Goal: Transaction & Acquisition: Purchase product/service

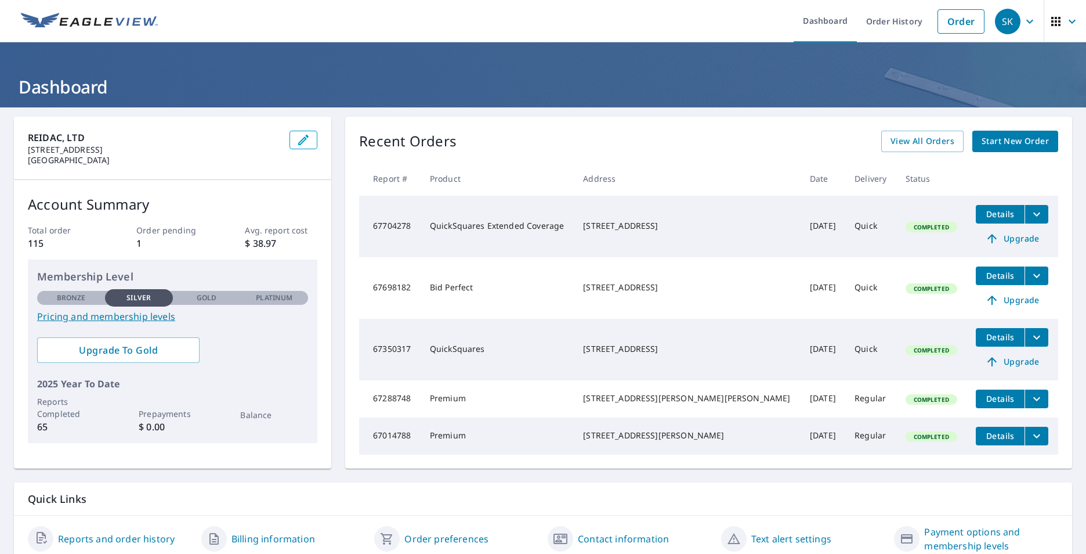
click at [1004, 151] on link "Start New Order" at bounding box center [1015, 141] width 86 height 21
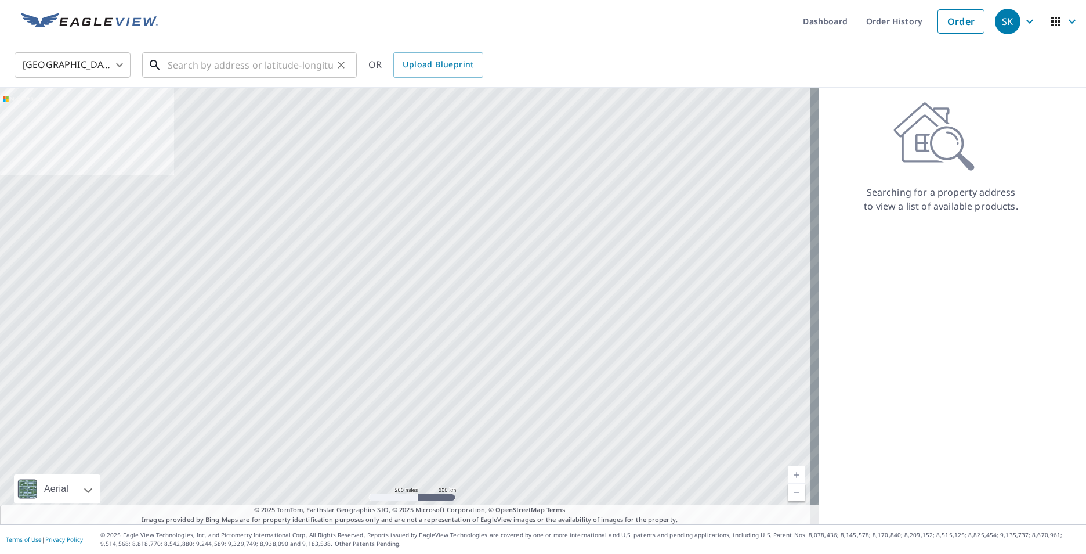
click at [209, 63] on input "text" at bounding box center [250, 65] width 165 height 32
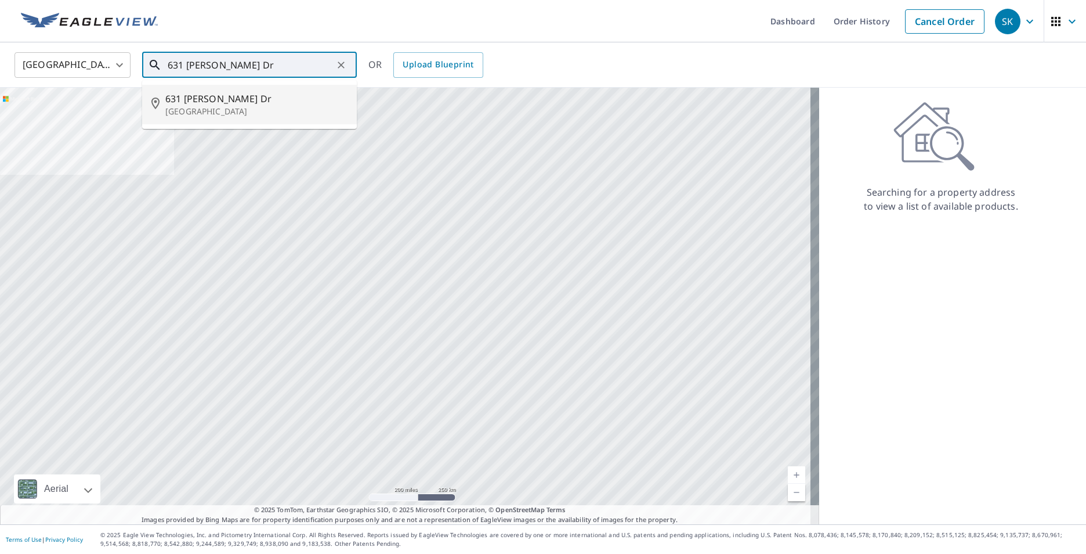
click at [177, 110] on p "Lancaster, OH 43130" at bounding box center [256, 112] width 182 height 12
type input "631 Hoffman Dr Lancaster, OH 43130"
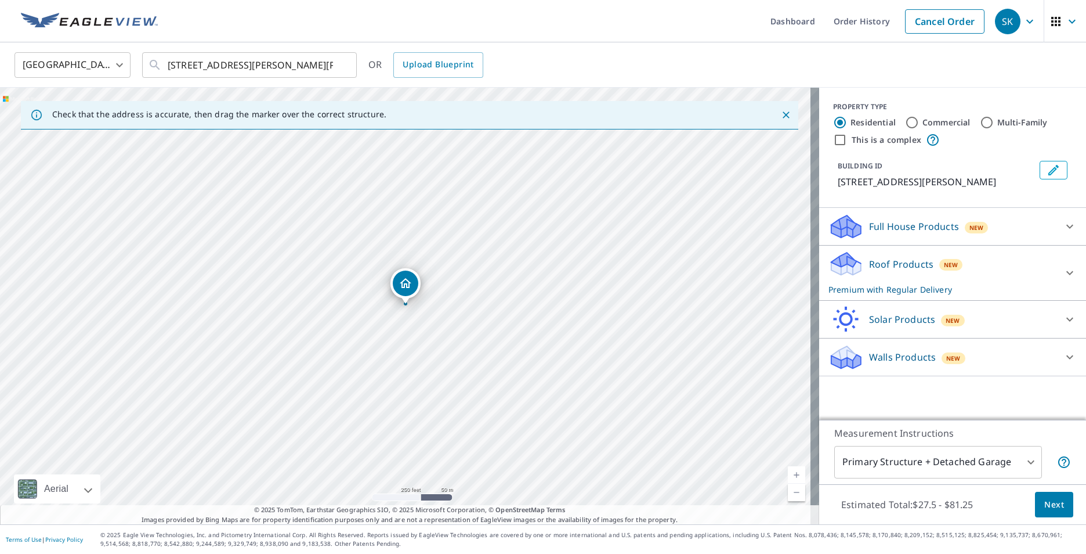
click at [1067, 269] on icon at bounding box center [1070, 273] width 14 height 14
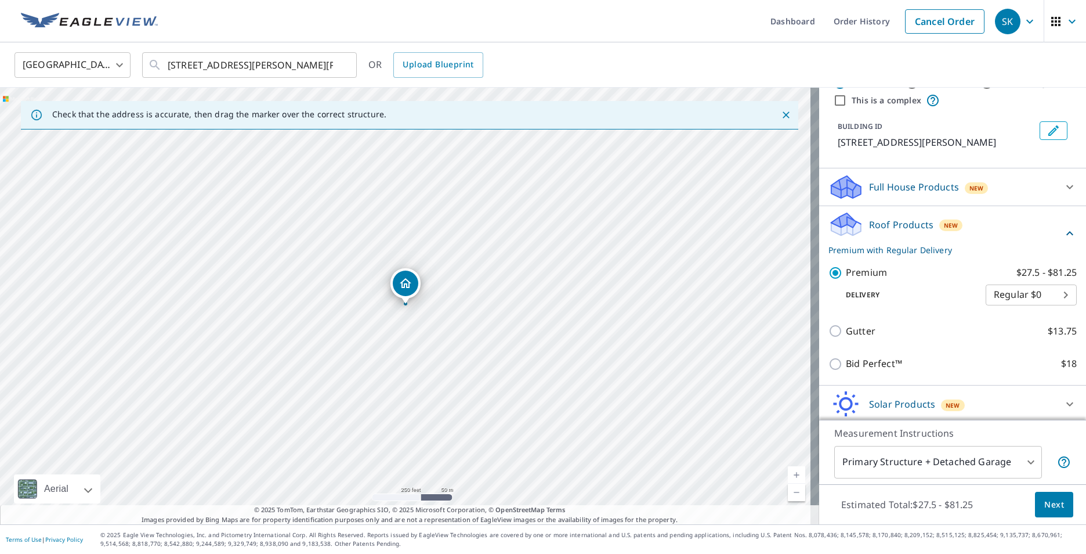
scroll to position [81, 0]
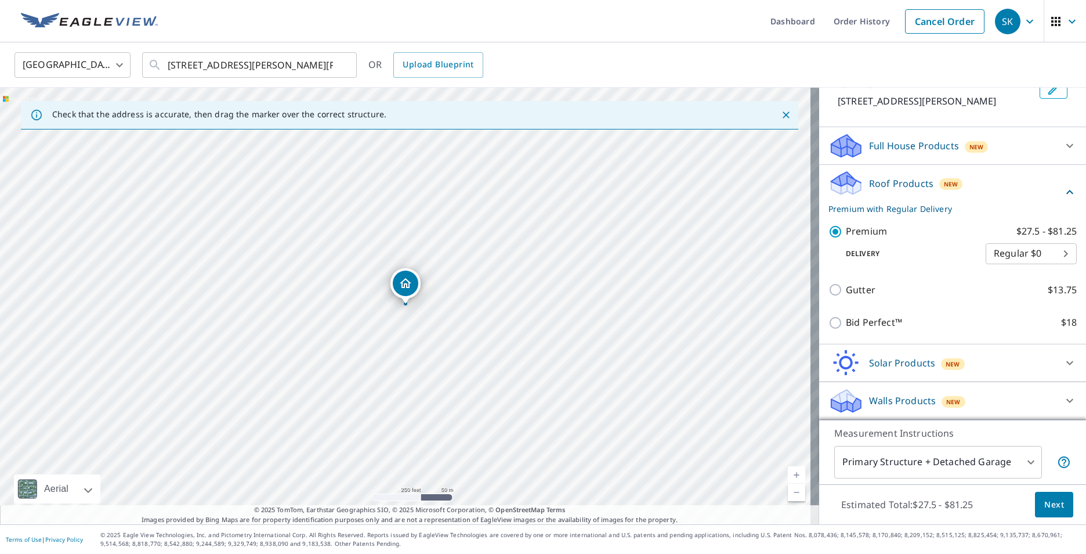
click at [1044, 501] on span "Next" at bounding box center [1054, 504] width 20 height 15
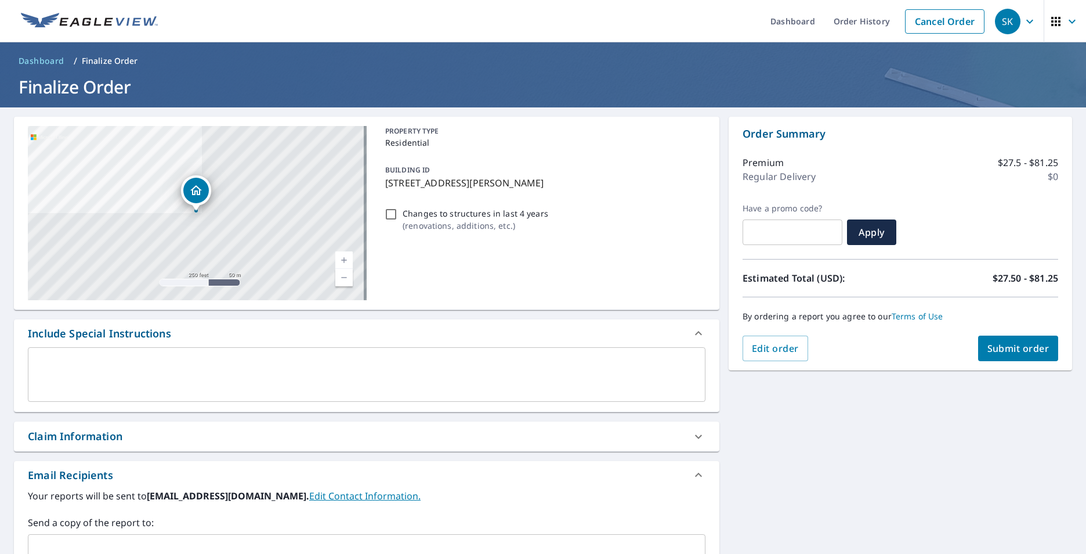
click at [991, 345] on span "Submit order" at bounding box center [1019, 348] width 62 height 13
checkbox input "true"
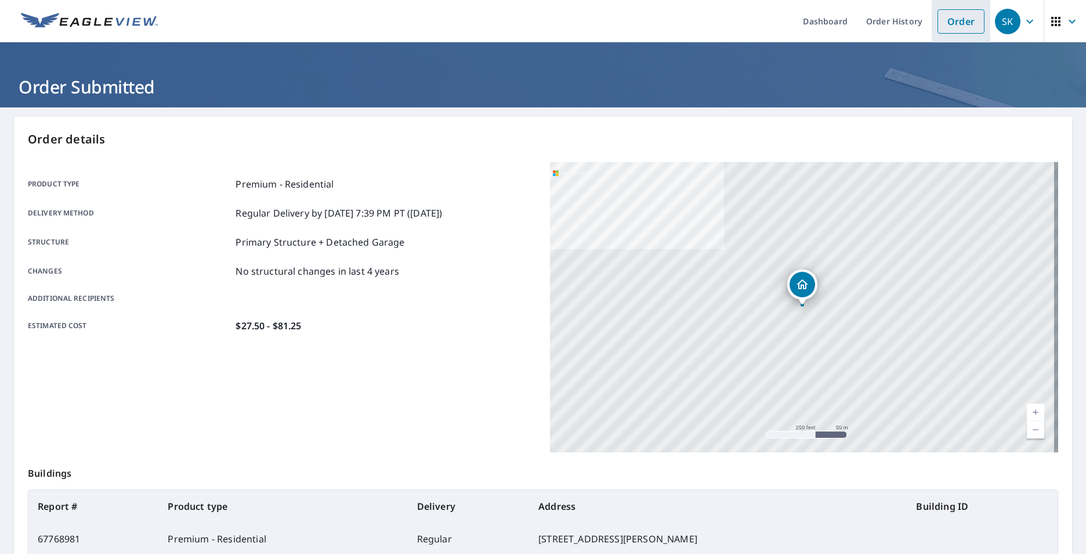
click at [960, 17] on link "Order" at bounding box center [961, 21] width 47 height 24
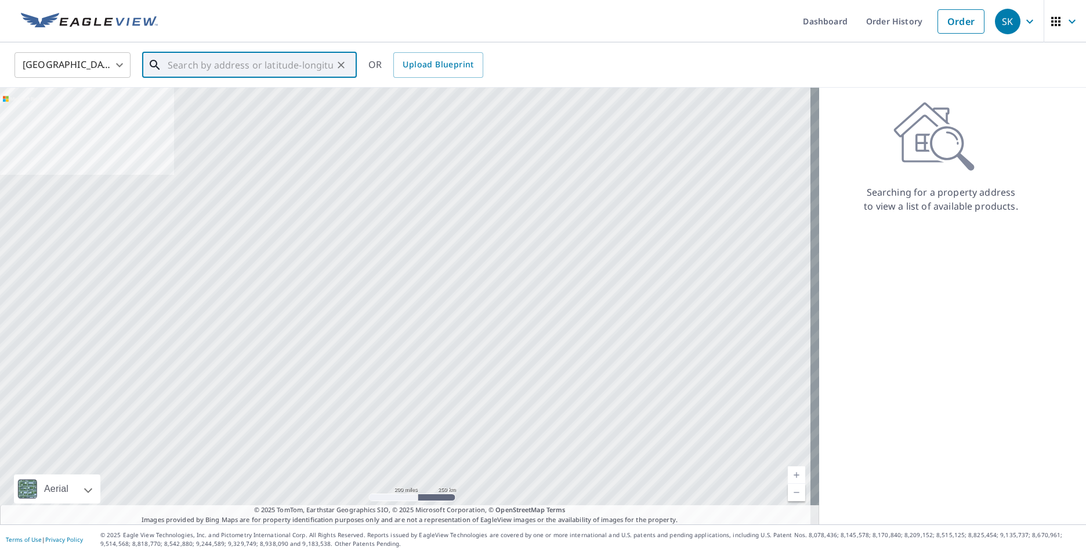
click at [282, 65] on input "text" at bounding box center [250, 65] width 165 height 32
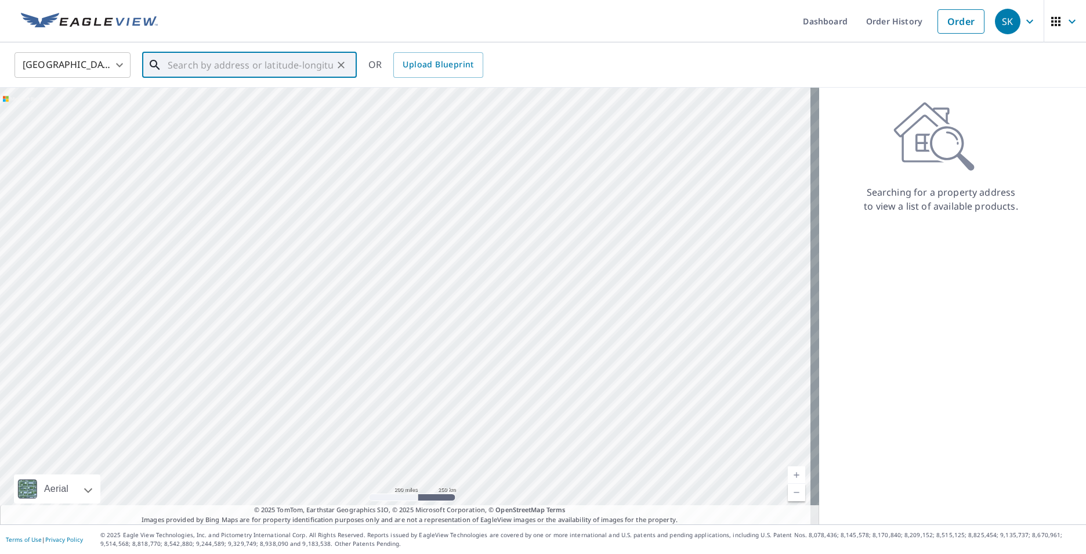
click at [241, 67] on input "text" at bounding box center [250, 65] width 165 height 32
click at [206, 107] on p "Bremen, OH 43107" at bounding box center [256, 112] width 182 height 12
type input "8265 Bremen Rd SE Bremen, OH 43107"
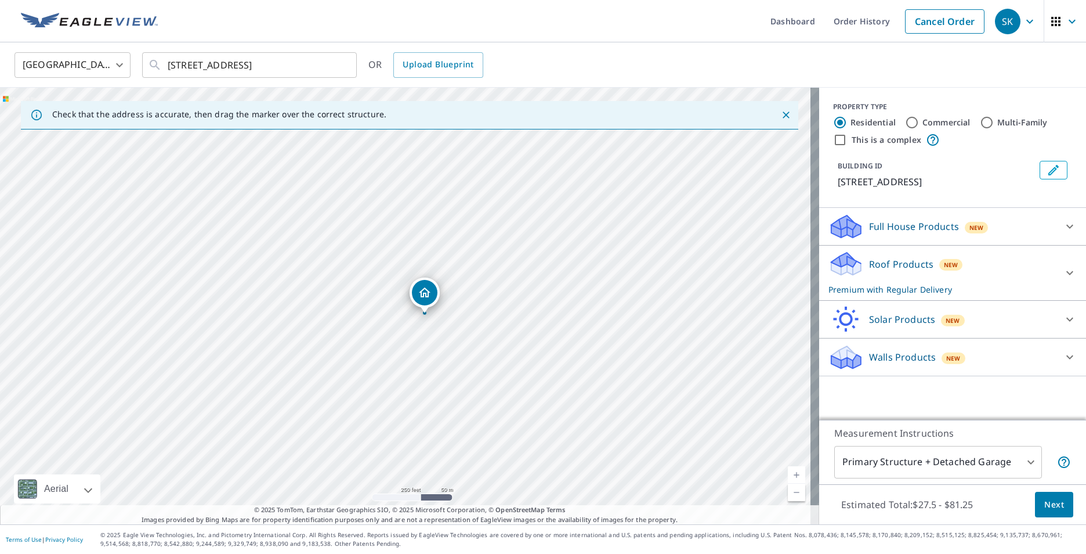
drag, startPoint x: 410, startPoint y: 304, endPoint x: 429, endPoint y: 313, distance: 21.3
click at [429, 313] on div "8265 Bremen Rd SE Bremen, OH 43107" at bounding box center [409, 306] width 819 height 436
drag, startPoint x: 426, startPoint y: 299, endPoint x: 380, endPoint y: 286, distance: 47.6
click at [1063, 271] on icon at bounding box center [1070, 273] width 14 height 14
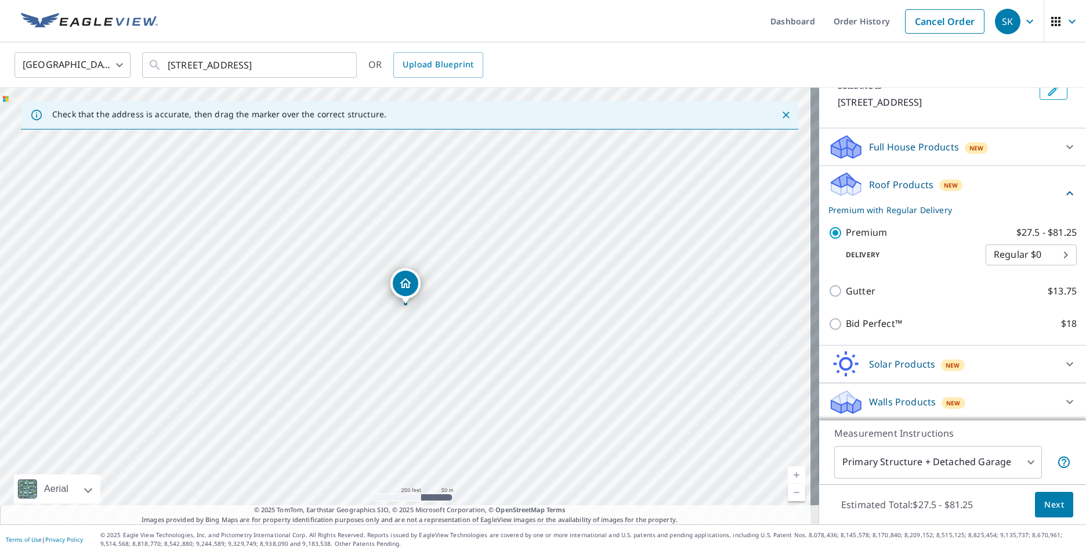
scroll to position [81, 0]
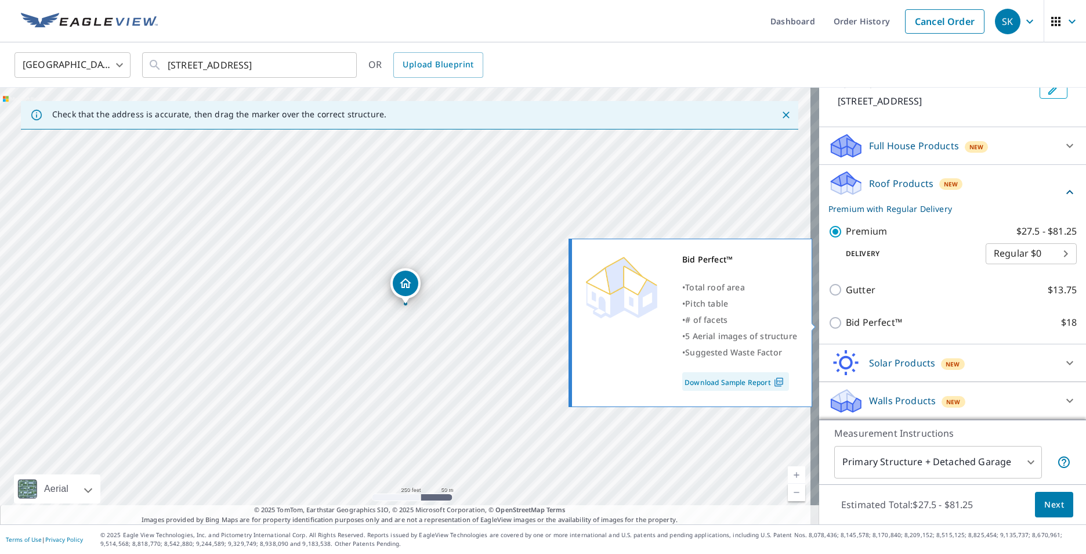
click at [829, 322] on input "Bid Perfect™ $18" at bounding box center [837, 323] width 17 height 14
checkbox input "true"
checkbox input "false"
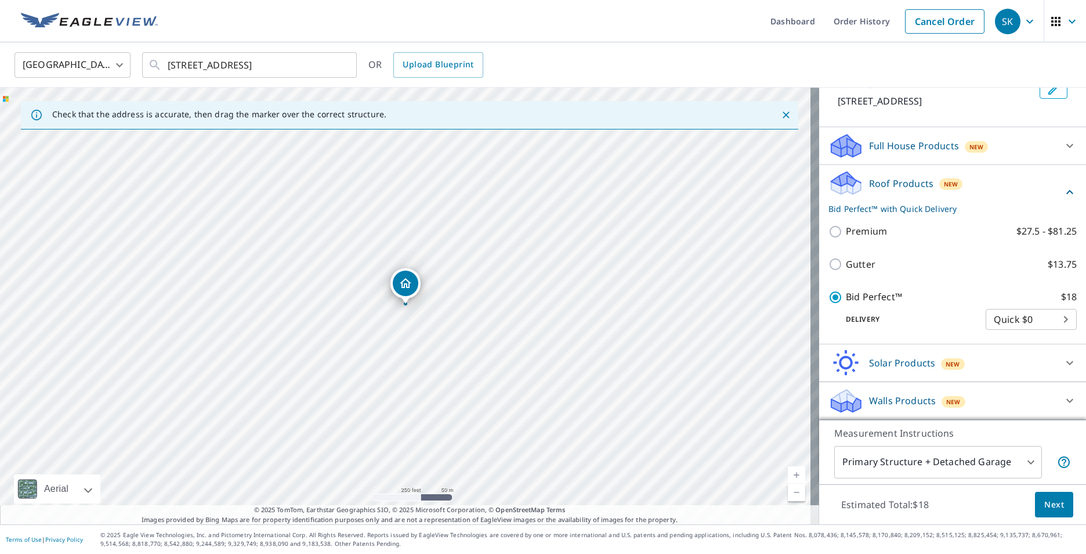
click at [1020, 460] on body "SK SK Dashboard Order History Cancel Order SK United States US ​ 8265 Bremen Rd…" at bounding box center [543, 277] width 1086 height 554
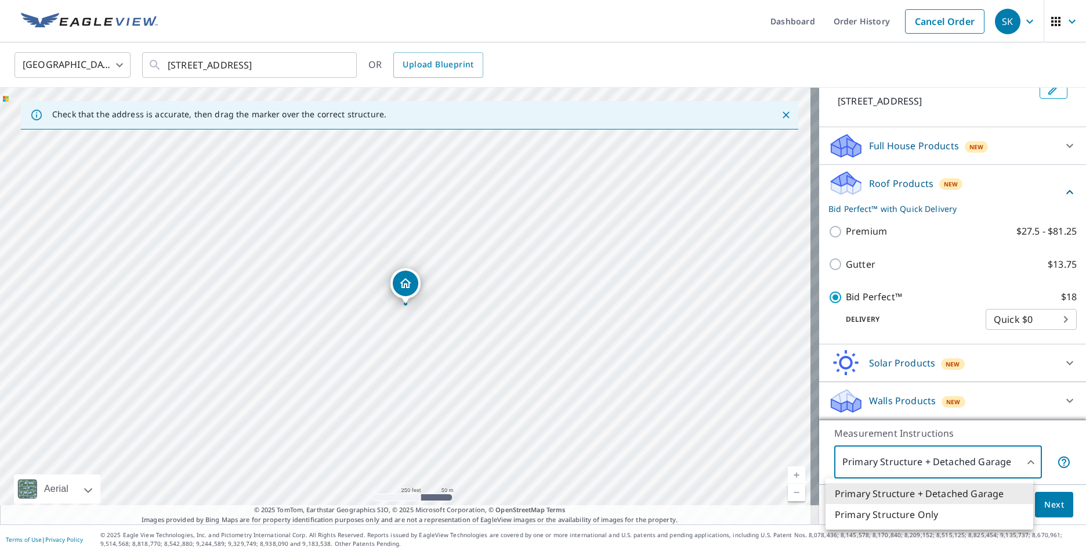
click at [903, 514] on li "Primary Structure Only" at bounding box center [930, 514] width 208 height 21
type input "2"
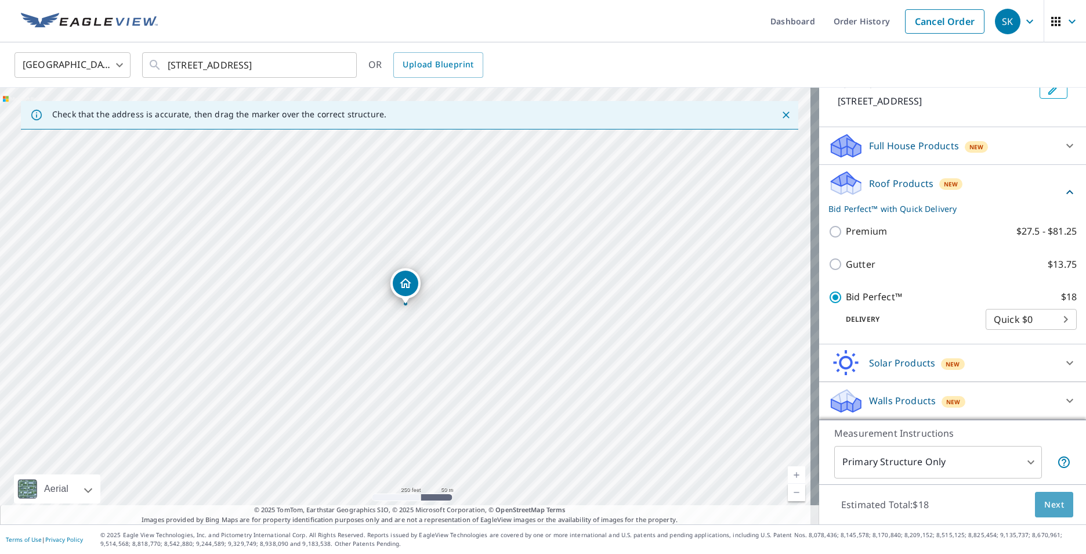
click at [1052, 506] on span "Next" at bounding box center [1054, 504] width 20 height 15
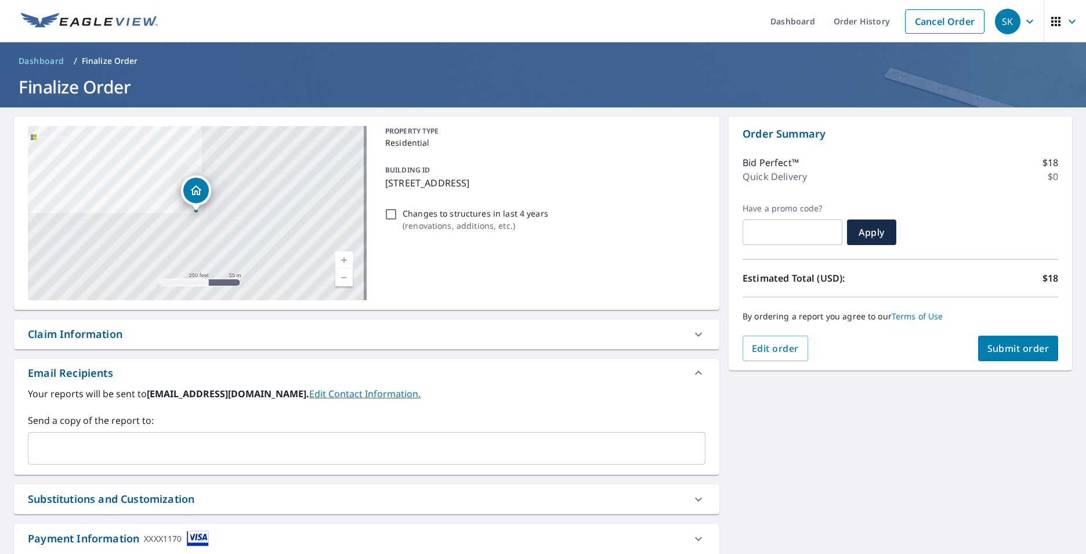
click at [1007, 346] on span "Submit order" at bounding box center [1019, 348] width 62 height 13
checkbox input "true"
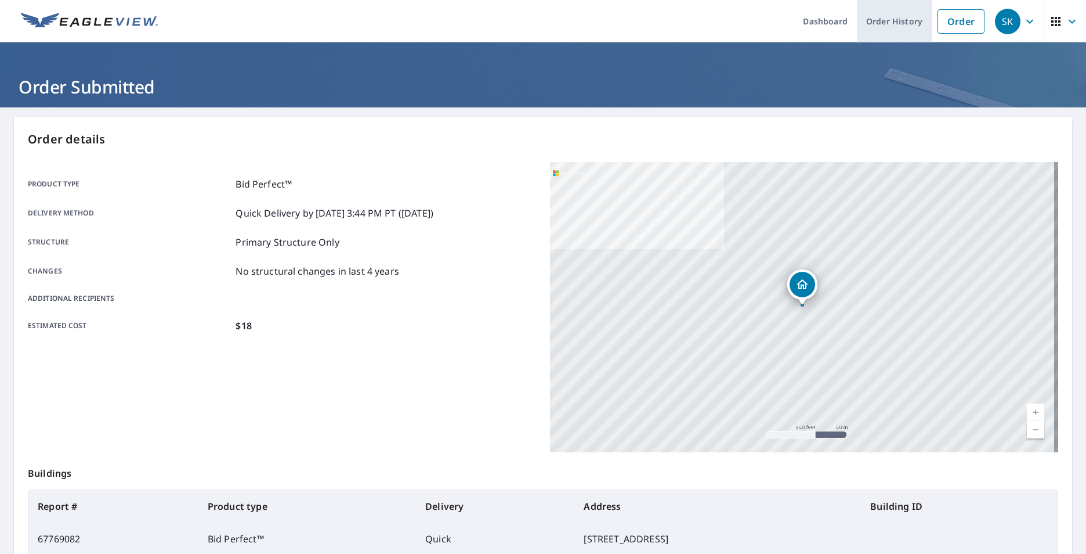
click at [863, 19] on link "Order History" at bounding box center [894, 21] width 75 height 42
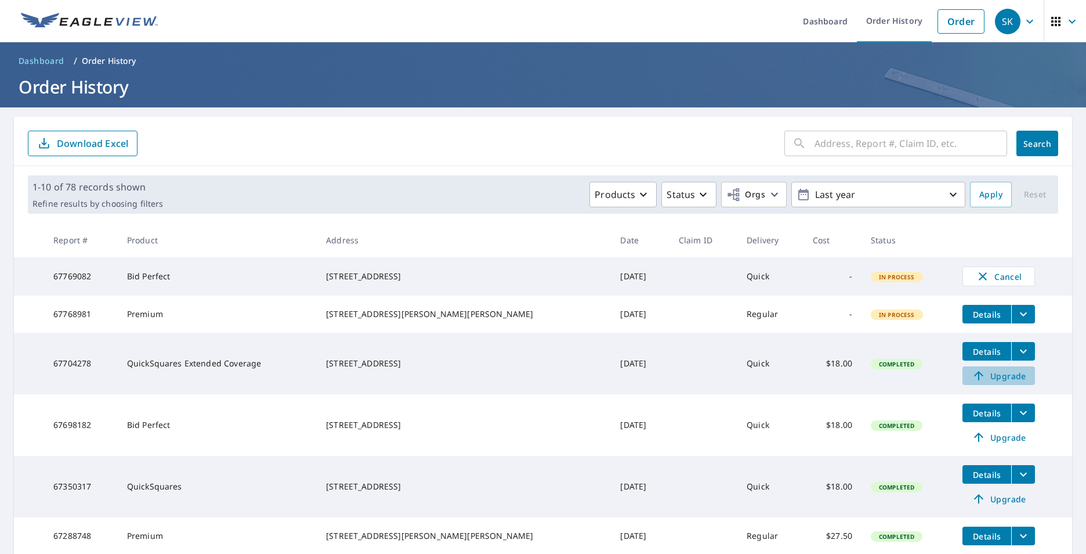
click at [983, 382] on span "Upgrade" at bounding box center [999, 375] width 59 height 14
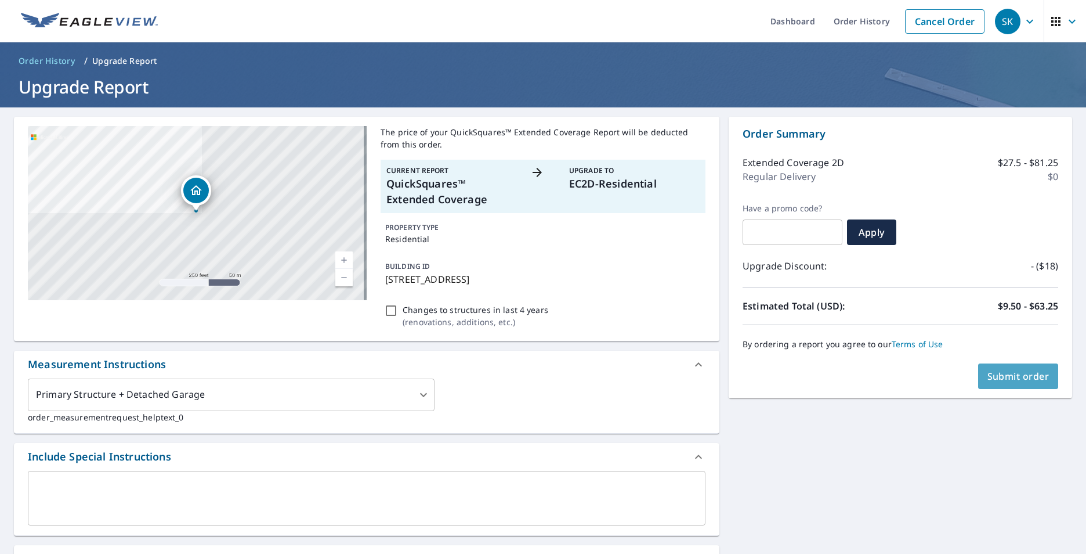
click at [1014, 370] on span "Submit order" at bounding box center [1019, 376] width 62 height 13
checkbox input "true"
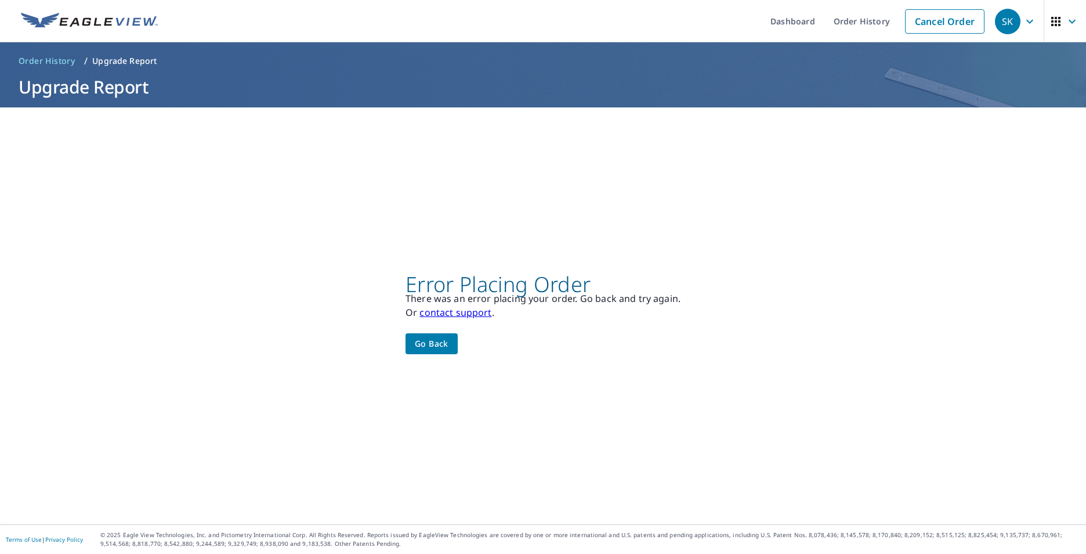
click at [436, 341] on span "Go back" at bounding box center [432, 344] width 34 height 15
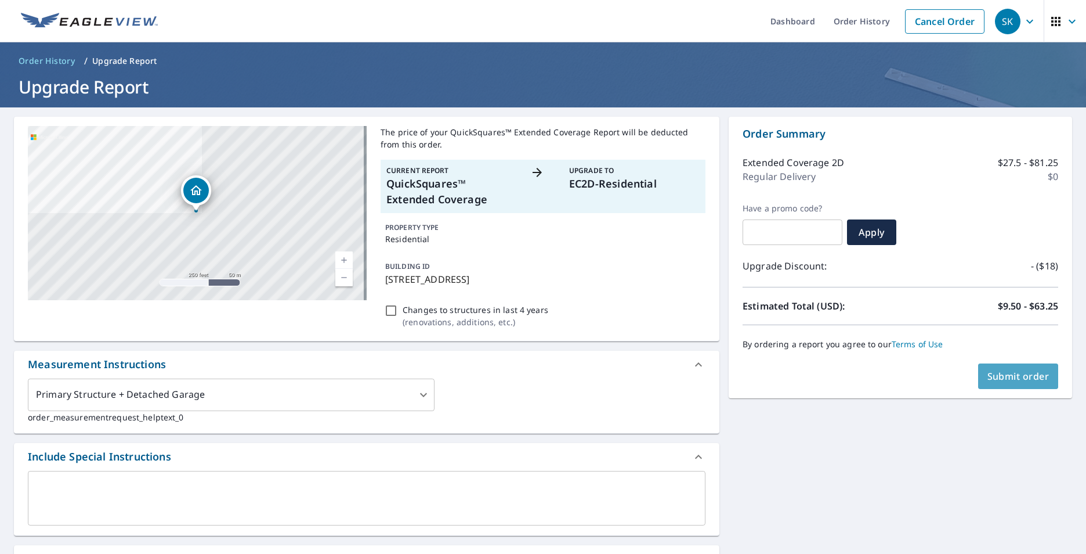
click at [999, 376] on span "Submit order" at bounding box center [1019, 376] width 62 height 13
checkbox input "true"
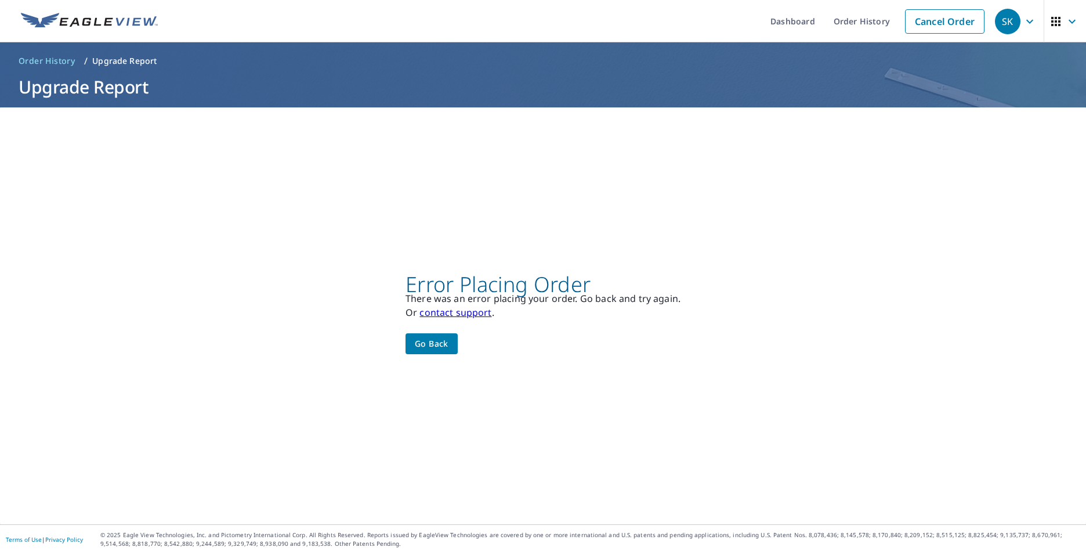
click at [428, 348] on span "Go back" at bounding box center [432, 344] width 34 height 15
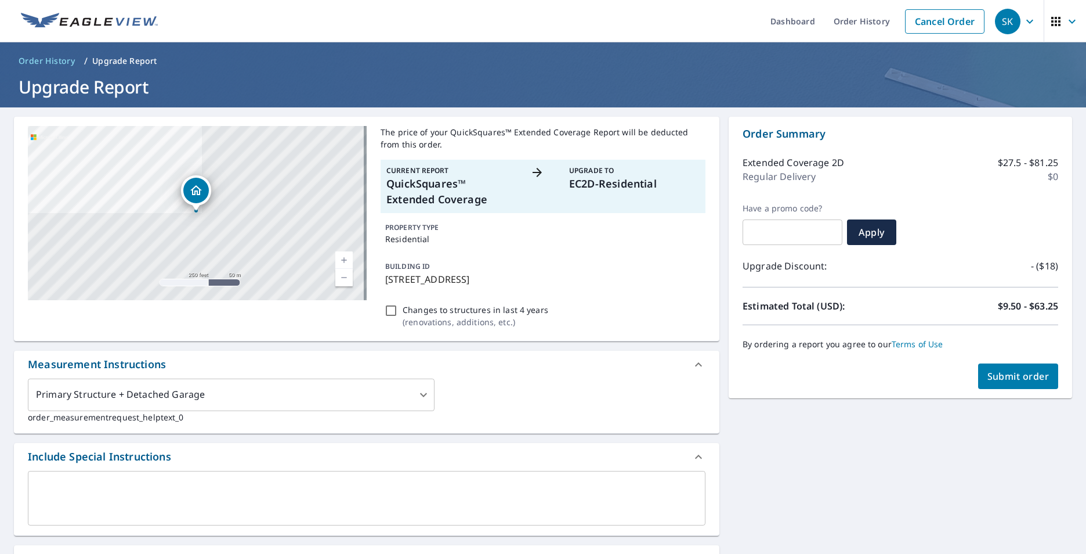
click at [1023, 16] on icon "button" at bounding box center [1030, 22] width 14 height 14
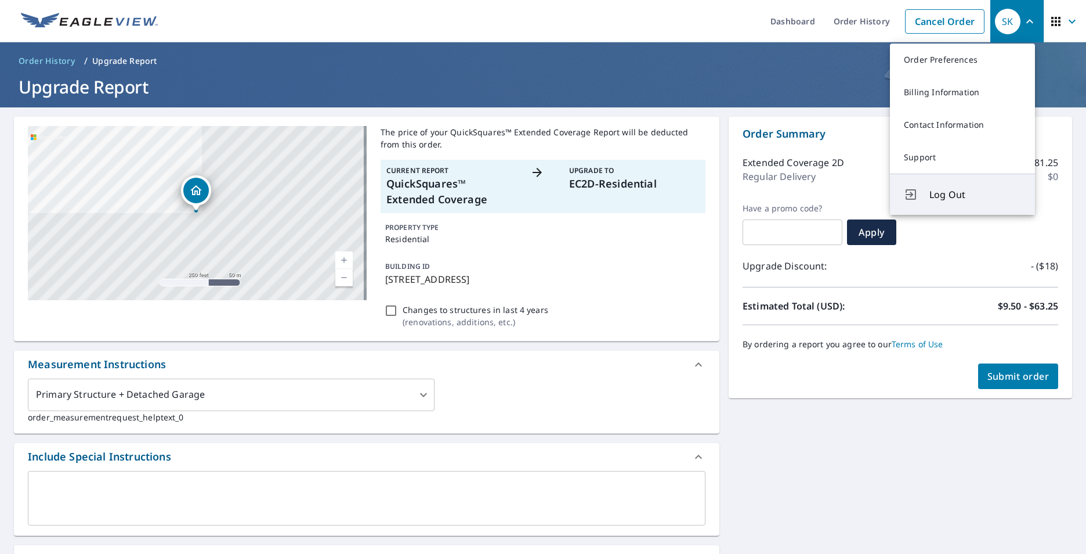
click at [939, 191] on span "Log Out" at bounding box center [975, 194] width 92 height 14
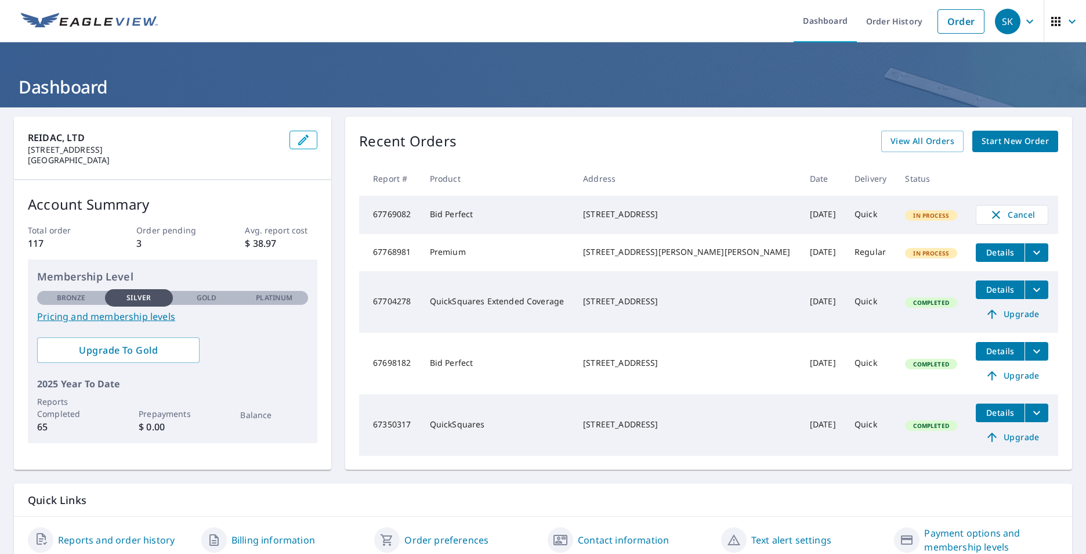
click at [986, 295] on span "Details" at bounding box center [1000, 289] width 35 height 11
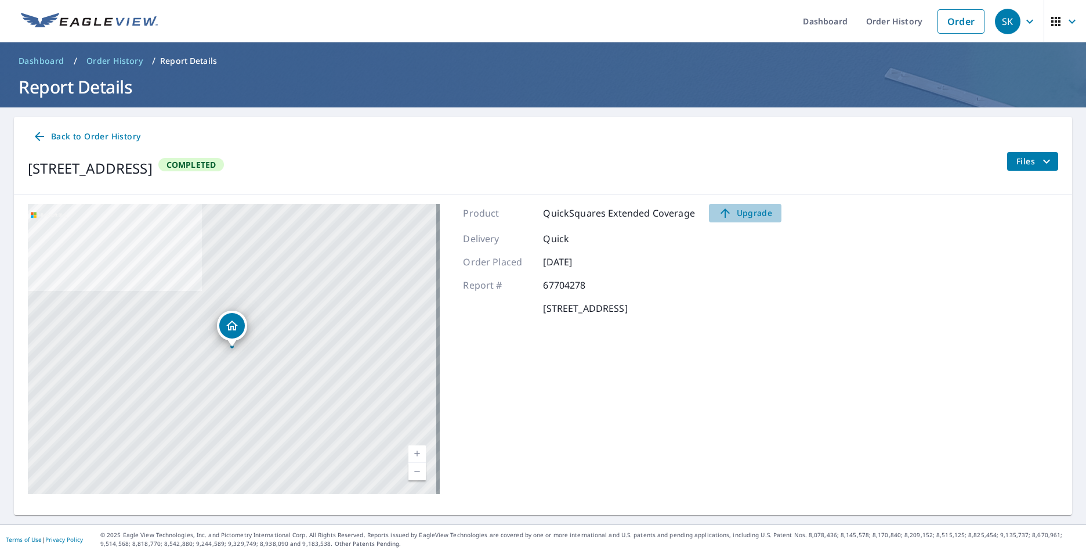
click at [736, 214] on span "Upgrade" at bounding box center [745, 213] width 59 height 14
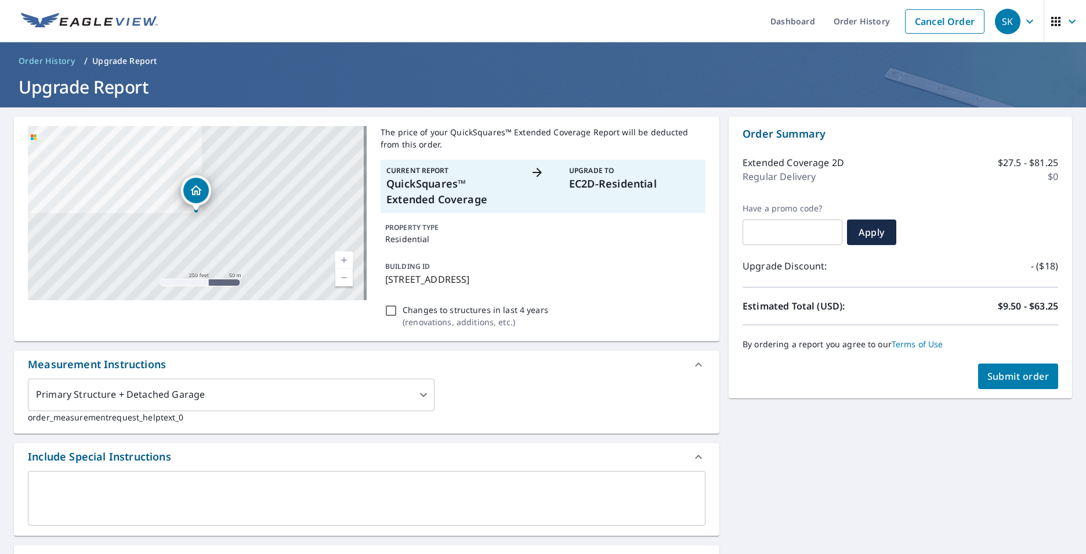
click at [994, 380] on span "Submit order" at bounding box center [1019, 376] width 62 height 13
checkbox input "true"
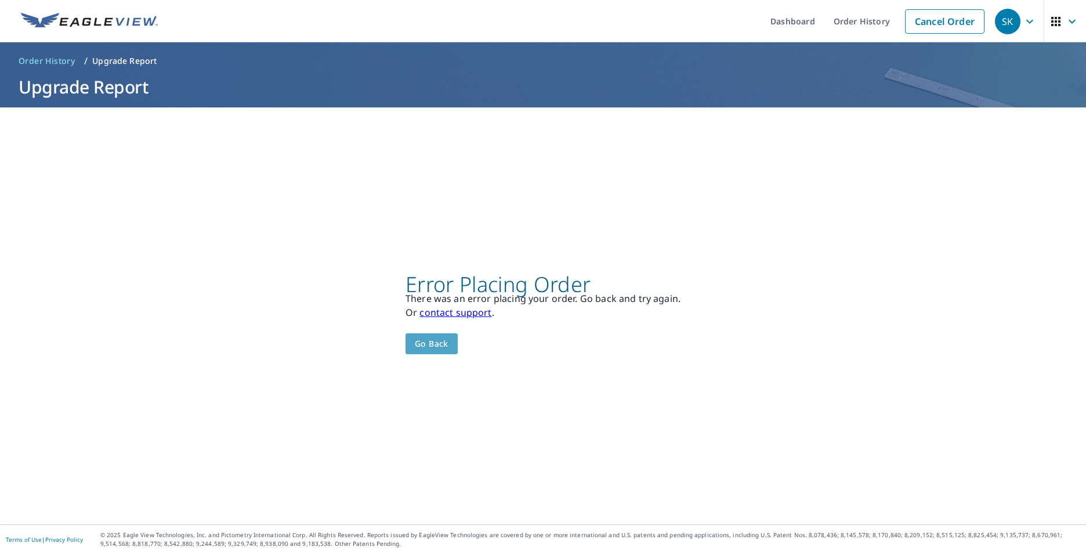
click at [445, 343] on span "Go back" at bounding box center [432, 344] width 34 height 15
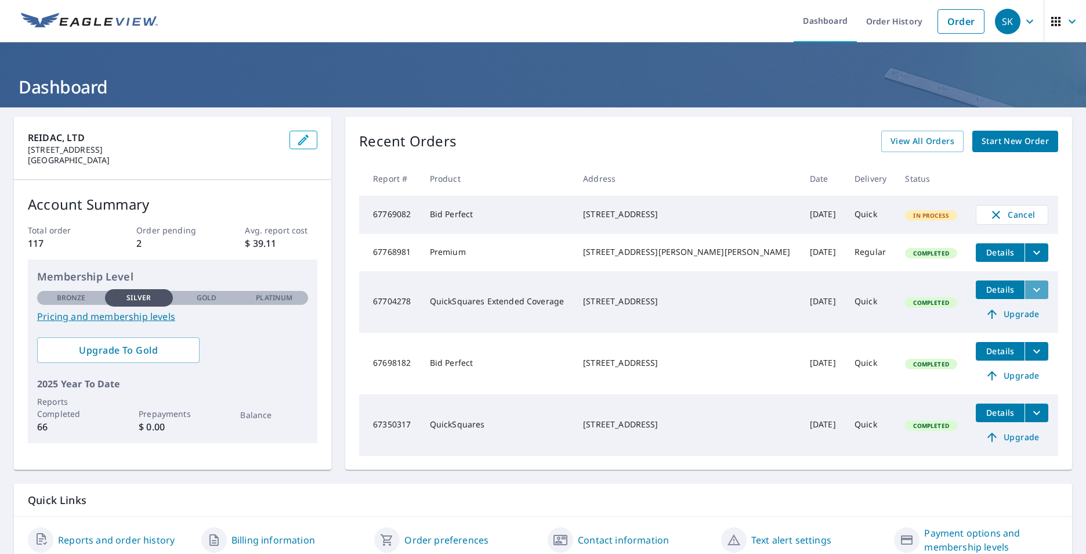
click at [1025, 298] on button "filesDropdownBtn-67704278" at bounding box center [1037, 289] width 24 height 19
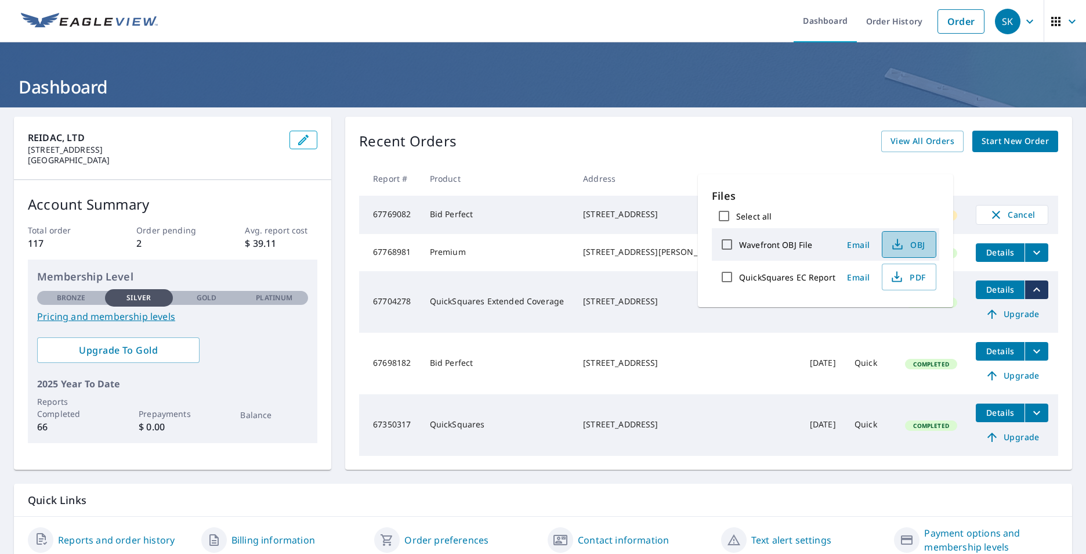
click at [911, 243] on span "OBJ" at bounding box center [907, 244] width 37 height 14
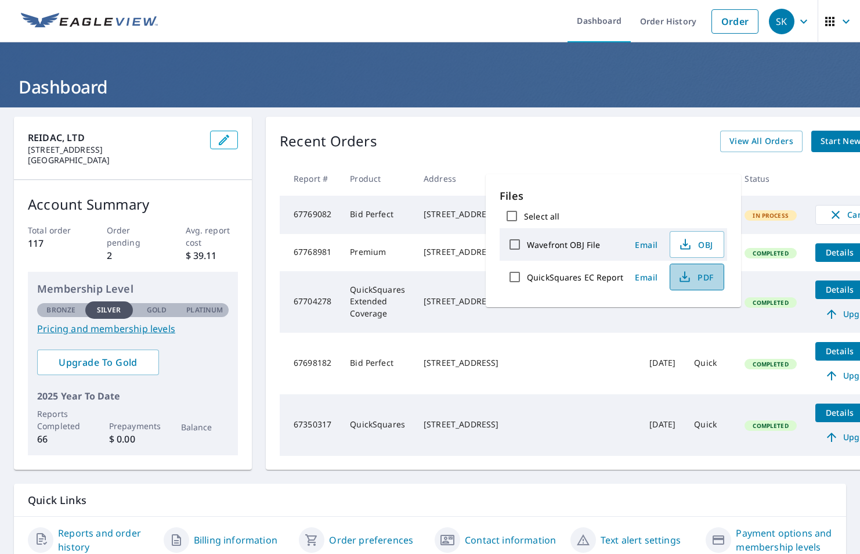
click at [696, 277] on span "PDF" at bounding box center [695, 277] width 37 height 14
click at [806, 165] on th at bounding box center [851, 178] width 91 height 34
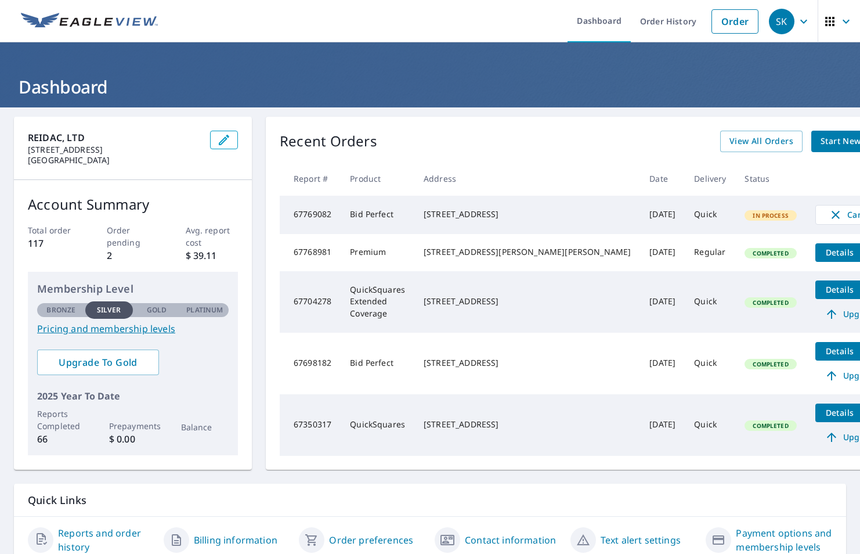
click at [822, 321] on span "Upgrade" at bounding box center [851, 314] width 59 height 14
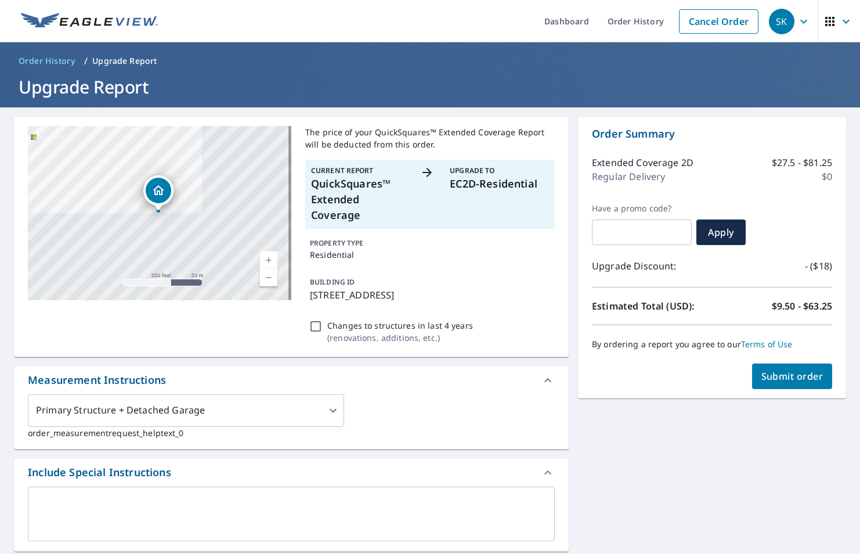
click at [780, 372] on span "Submit order" at bounding box center [792, 376] width 62 height 13
checkbox input "true"
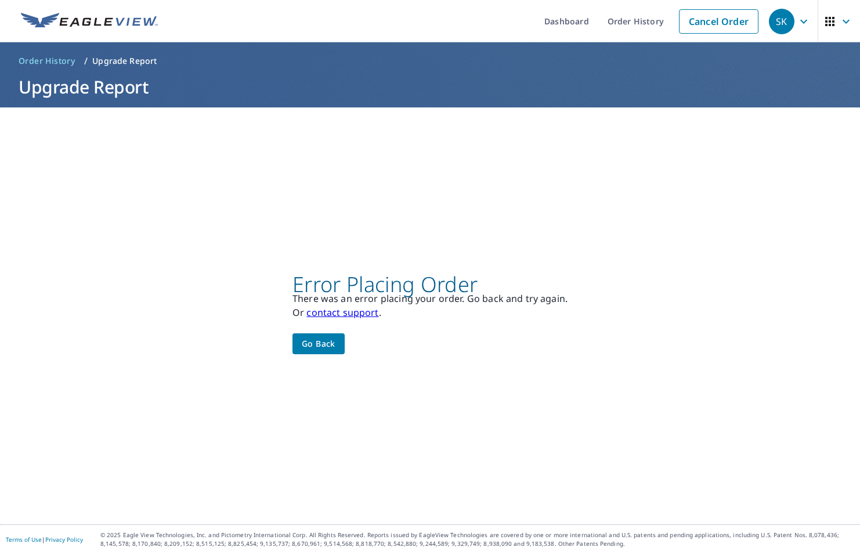
click at [329, 342] on span "Go back" at bounding box center [319, 344] width 34 height 15
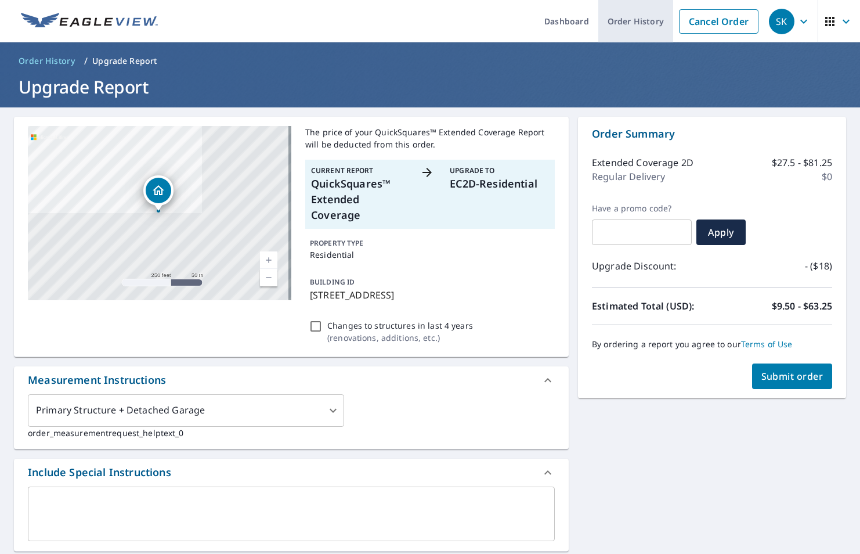
click at [632, 24] on link "Order History" at bounding box center [635, 21] width 75 height 42
checkbox input "true"
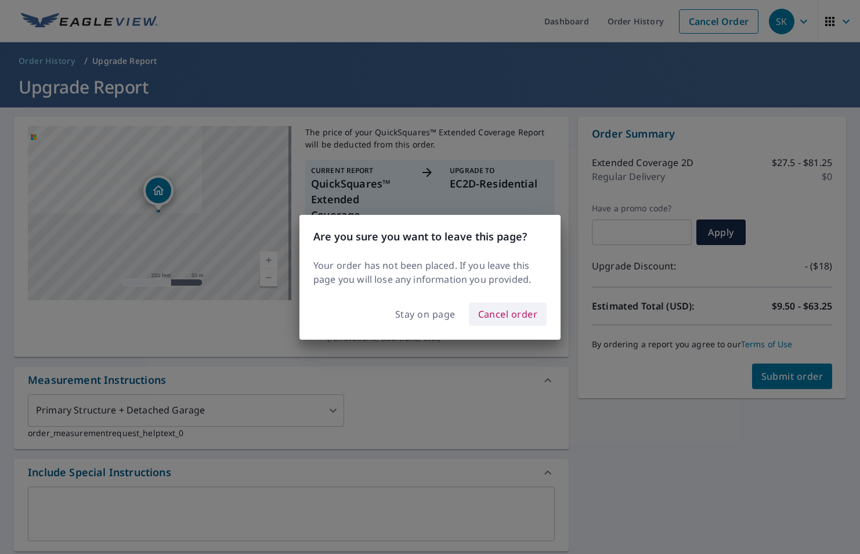
click at [491, 317] on span "Cancel order" at bounding box center [508, 314] width 60 height 16
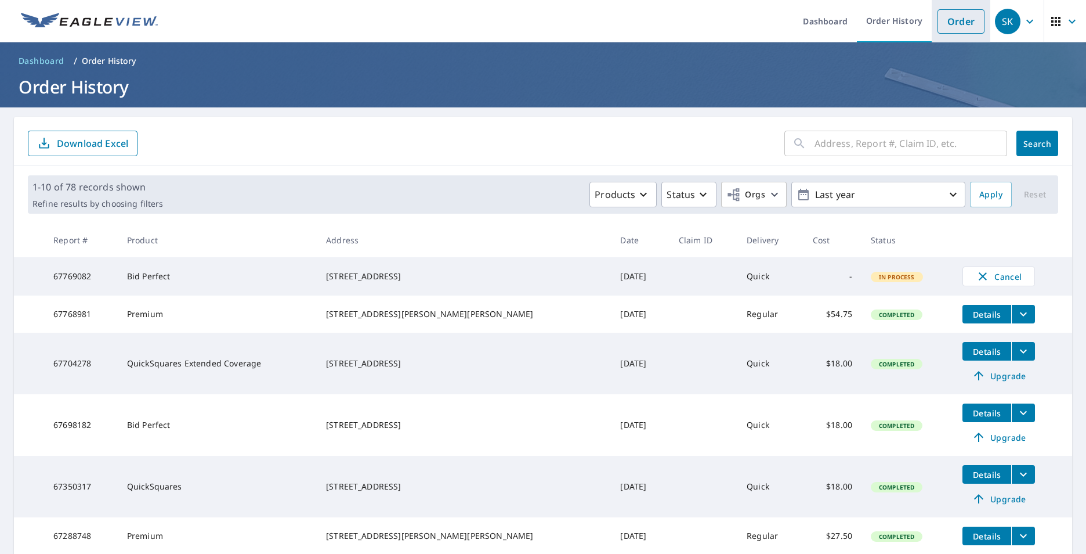
click at [947, 15] on link "Order" at bounding box center [961, 21] width 47 height 24
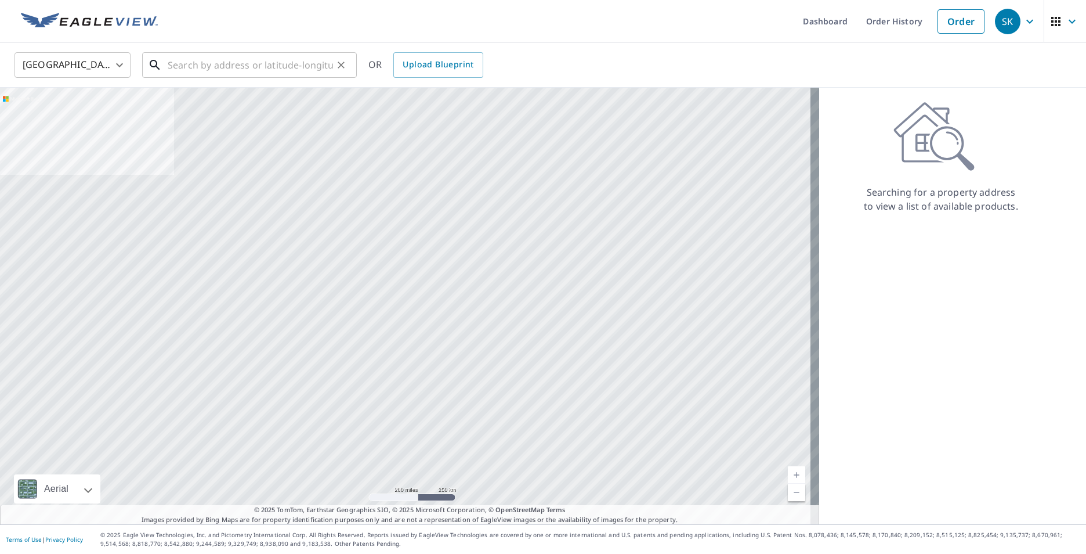
click at [250, 73] on input "text" at bounding box center [250, 65] width 165 height 32
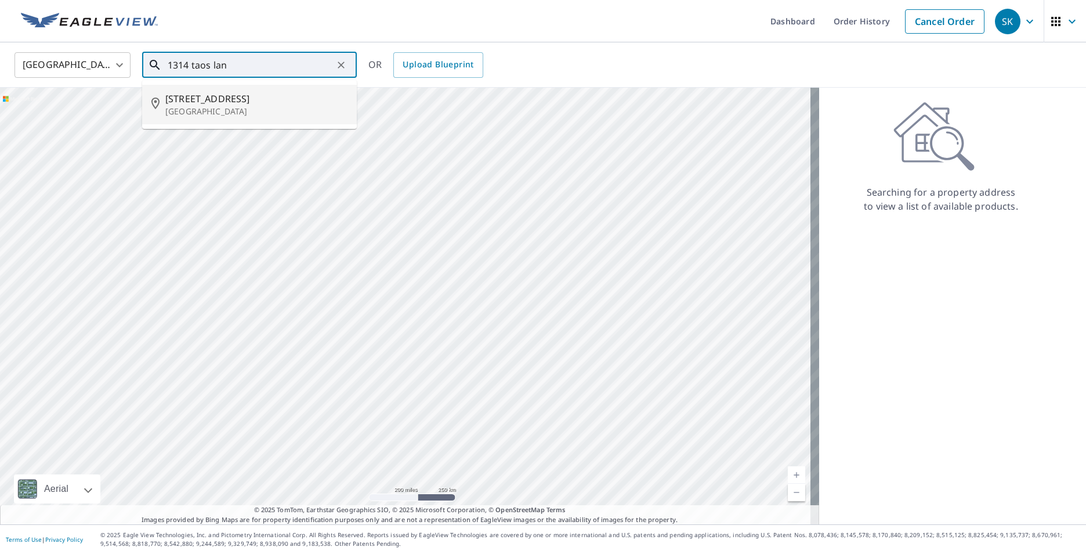
click at [201, 92] on span "1314 Taos Ln" at bounding box center [256, 99] width 182 height 14
type input "1314 Taos Ln Sugar Grove, OH 43155"
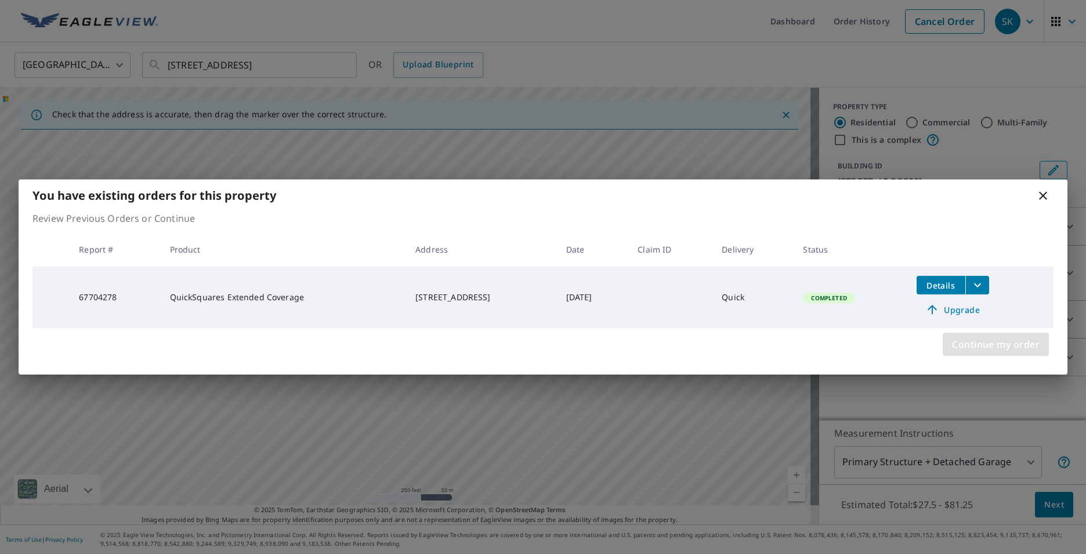
click at [1007, 345] on span "Continue my order" at bounding box center [996, 344] width 88 height 16
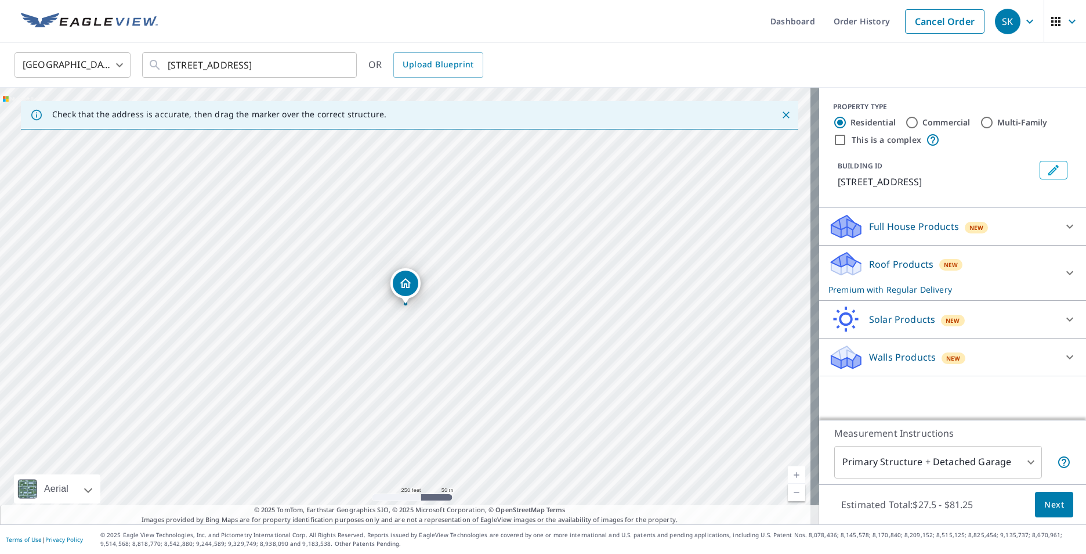
click at [1063, 266] on icon at bounding box center [1070, 273] width 14 height 14
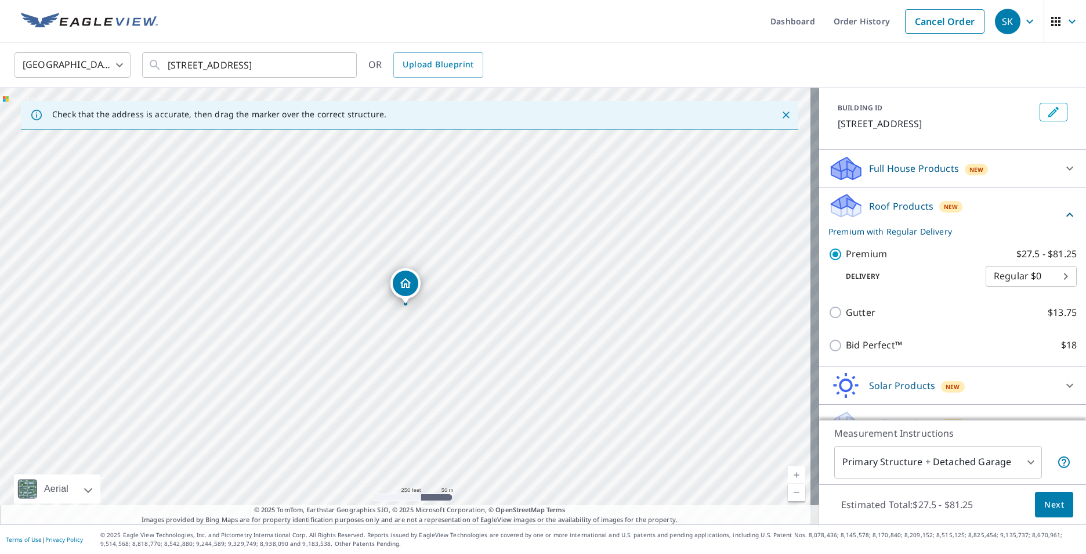
scroll to position [81, 0]
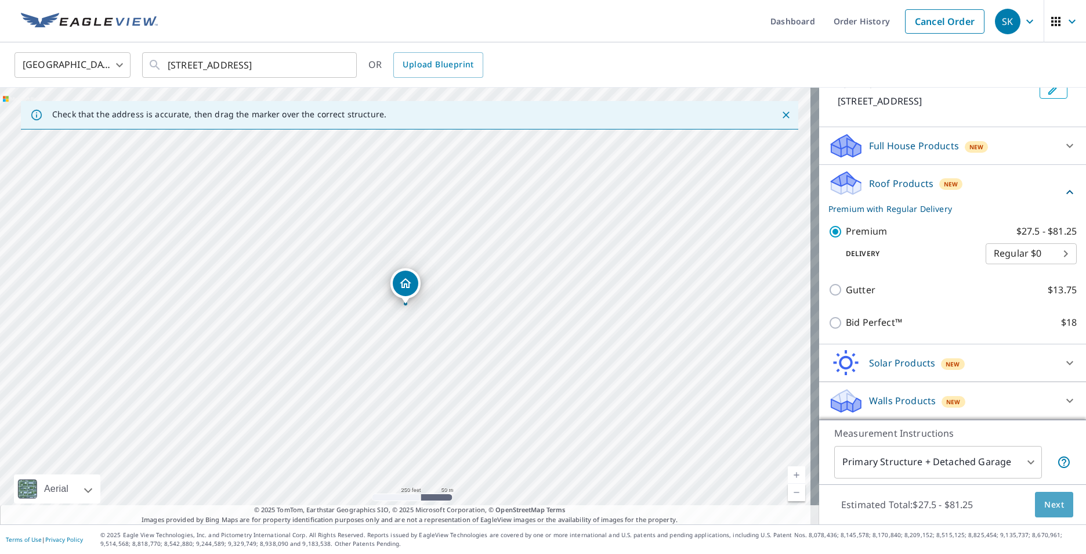
click at [1054, 509] on span "Next" at bounding box center [1054, 504] width 20 height 15
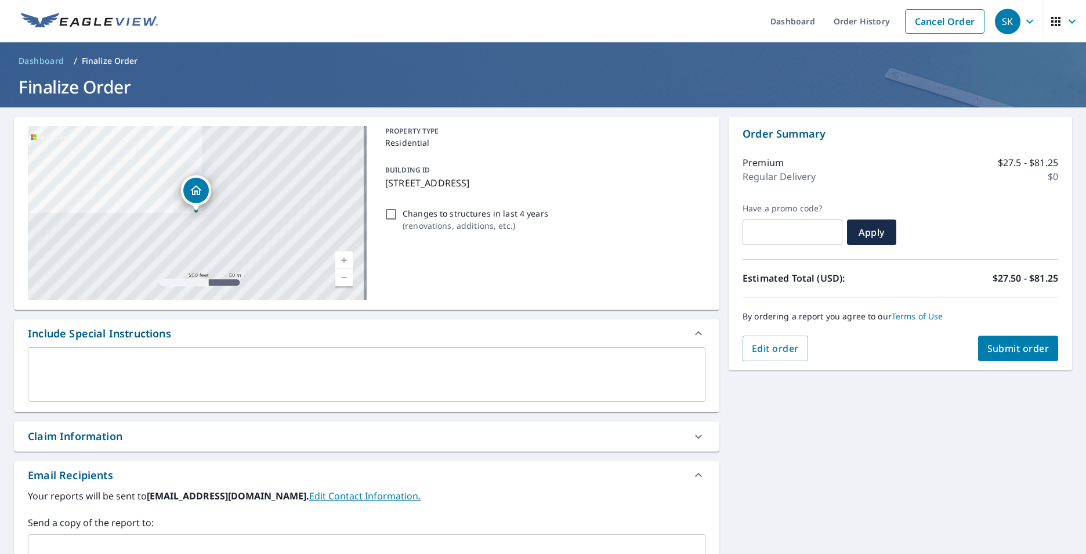
click at [1025, 350] on span "Submit order" at bounding box center [1019, 348] width 62 height 13
checkbox input "true"
